Goal: Task Accomplishment & Management: Complete application form

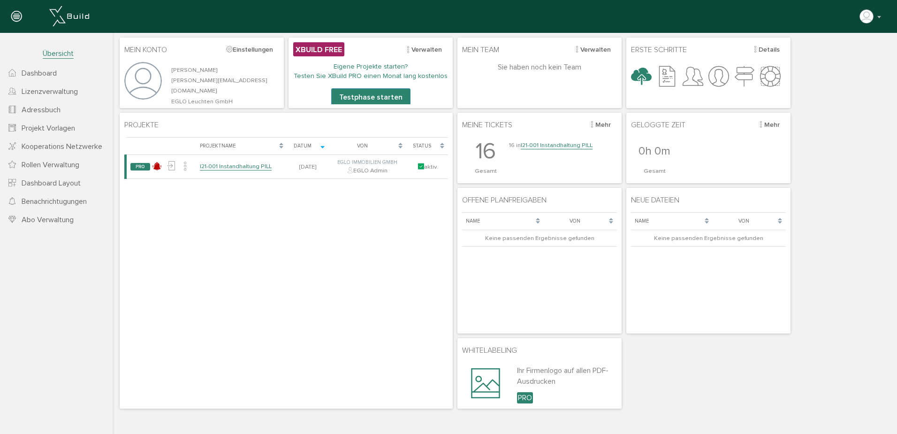
click at [561, 143] on link "I21-001 Instandhaltung PILL" at bounding box center [557, 145] width 72 height 8
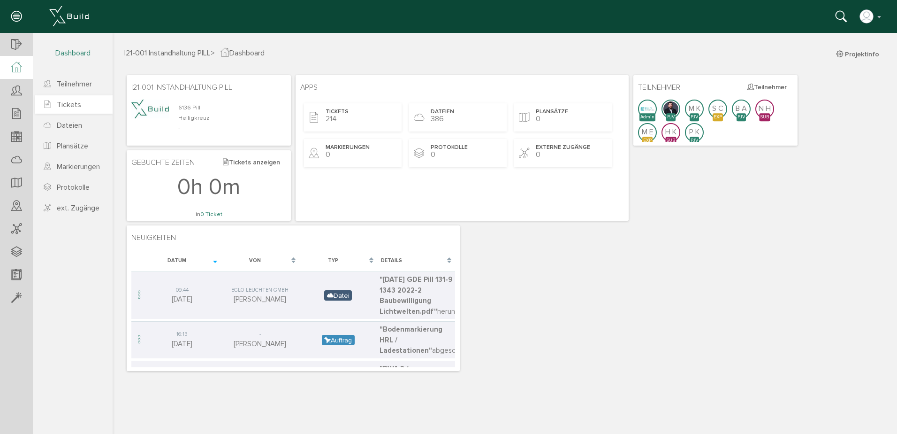
click at [74, 99] on link "Tickets" at bounding box center [73, 104] width 77 height 18
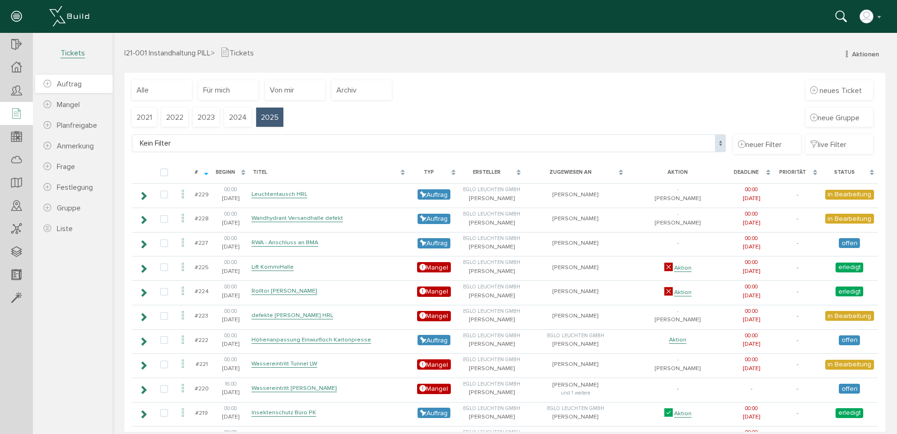
click at [67, 76] on link "Auftrag" at bounding box center [73, 84] width 77 height 18
select select
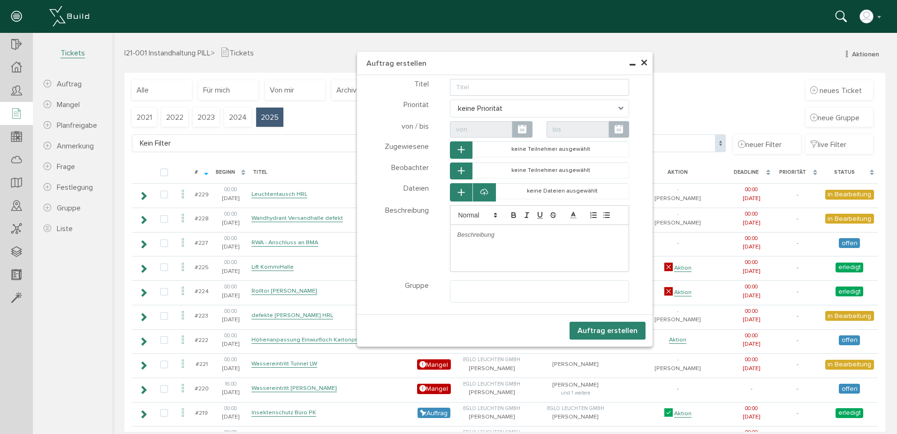
select select
click at [496, 85] on input "text" at bounding box center [540, 87] width 180 height 17
click at [470, 64] on h4 "Auftrag erstellen" at bounding box center [505, 63] width 296 height 23
click at [479, 92] on input "text" at bounding box center [540, 87] width 180 height 17
click at [511, 89] on input "text" at bounding box center [540, 87] width 180 height 17
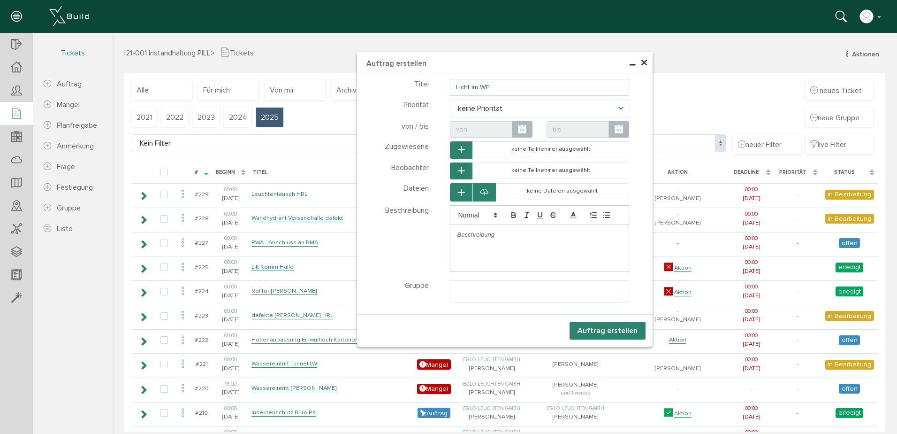
type input "Licht im WE"
click at [458, 150] on icon "button" at bounding box center [461, 150] width 7 height 8
